Goal: Information Seeking & Learning: Understand process/instructions

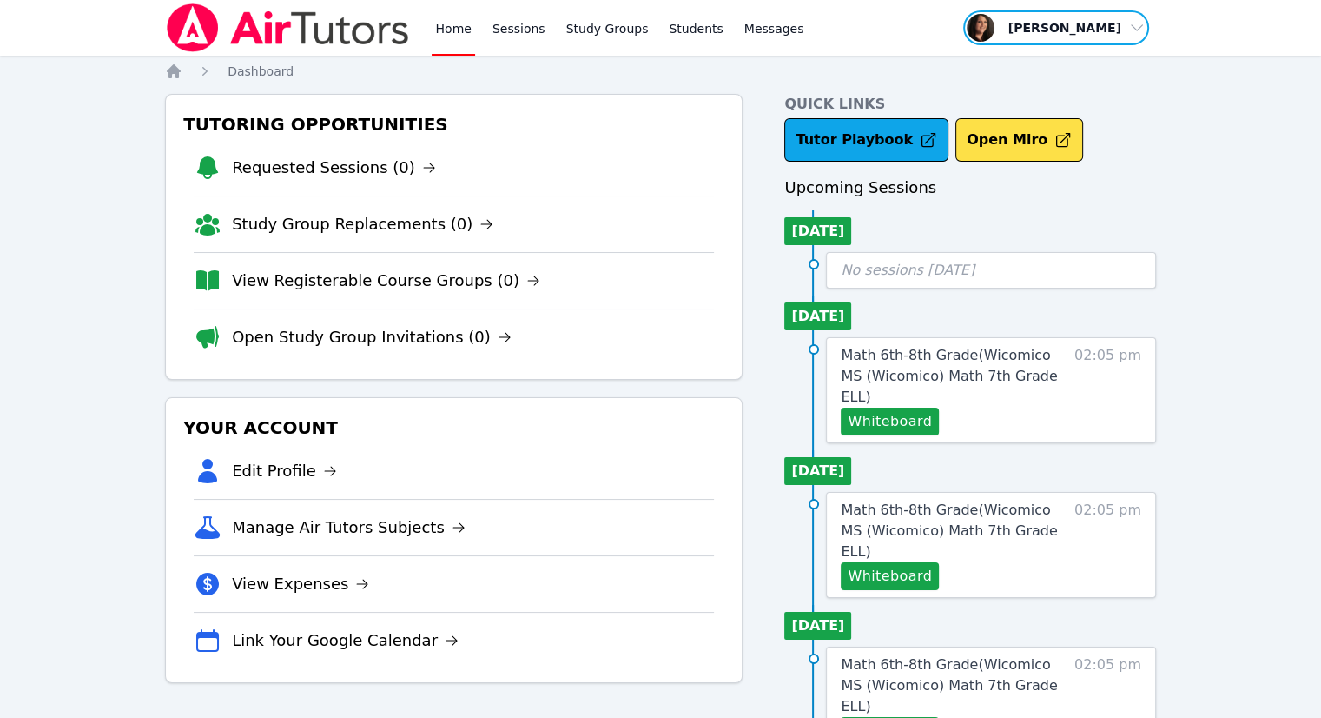
click at [1101, 27] on span "button" at bounding box center [1056, 28] width 189 height 38
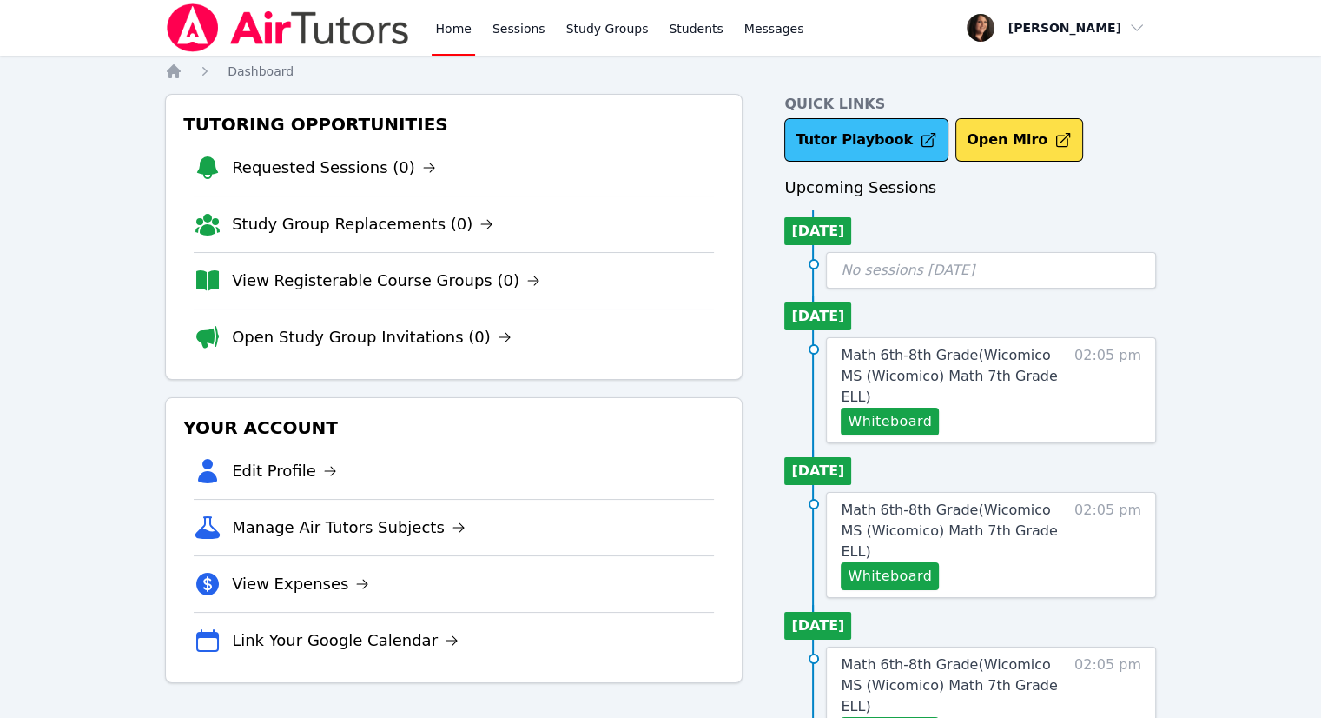
click at [863, 147] on link "Tutor Playbook" at bounding box center [866, 139] width 164 height 43
